Goal: Task Accomplishment & Management: Complete application form

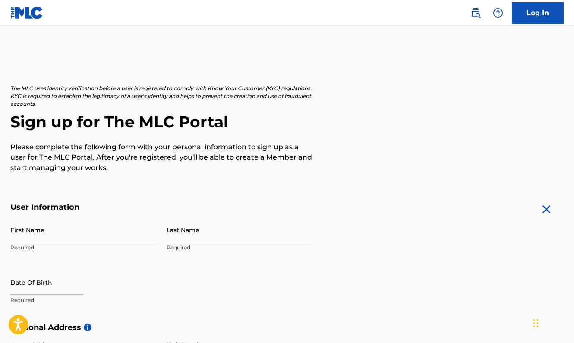
click at [19, 231] on input "First Name" at bounding box center [83, 229] width 146 height 25
type input "[PERSON_NAME]"
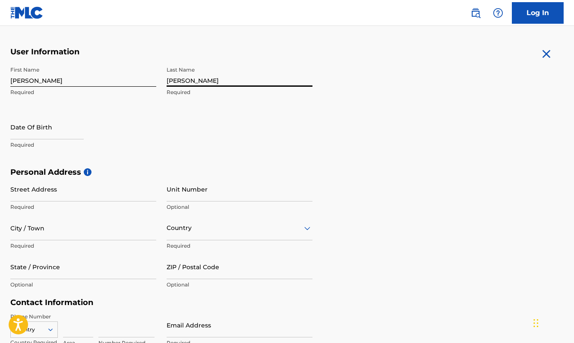
scroll to position [162, 0]
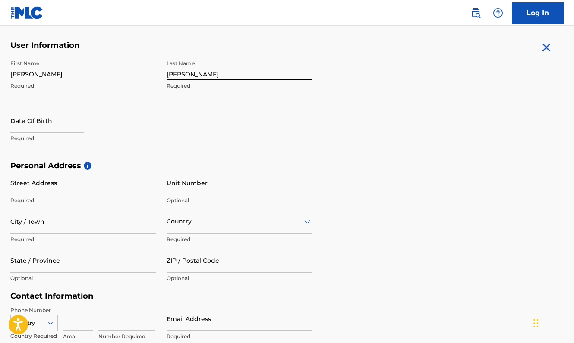
type input "[PERSON_NAME]"
select select "7"
select select "2025"
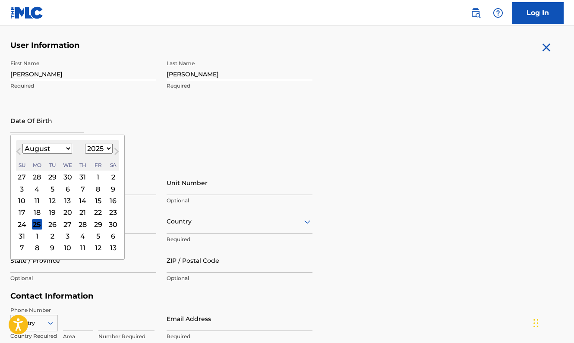
click at [19, 151] on span "Previous Month" at bounding box center [19, 152] width 0 height 13
select select "6"
select select "1992"
click at [63, 188] on div "8" at bounding box center [68, 189] width 10 height 10
type input "[DATE]"
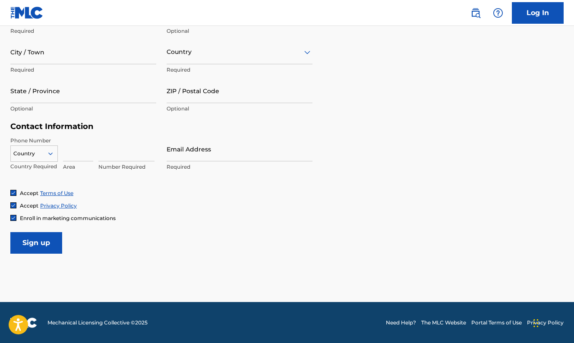
scroll to position [331, 0]
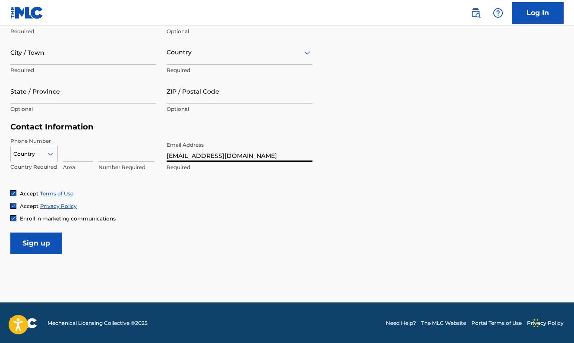
click at [206, 154] on input "[EMAIL_ADDRESS][DOMAIN_NAME]" at bounding box center [239, 149] width 146 height 25
type input "[EMAIL_ADDRESS][DOMAIN_NAME]"
